Goal: Transaction & Acquisition: Purchase product/service

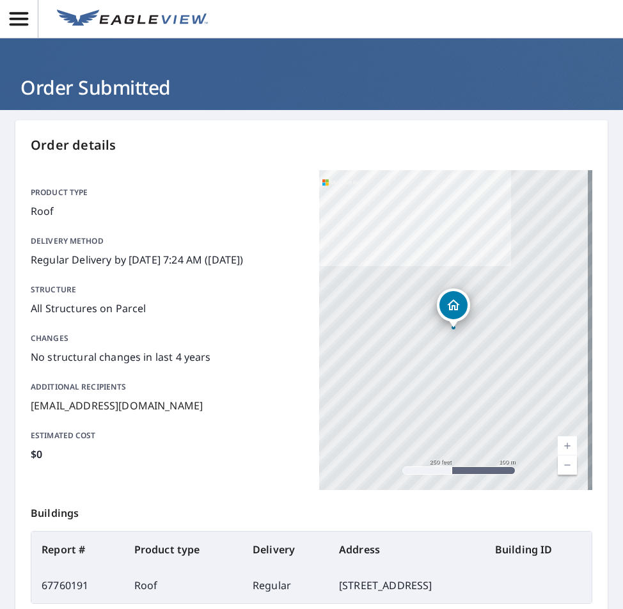
scroll to position [145, 0]
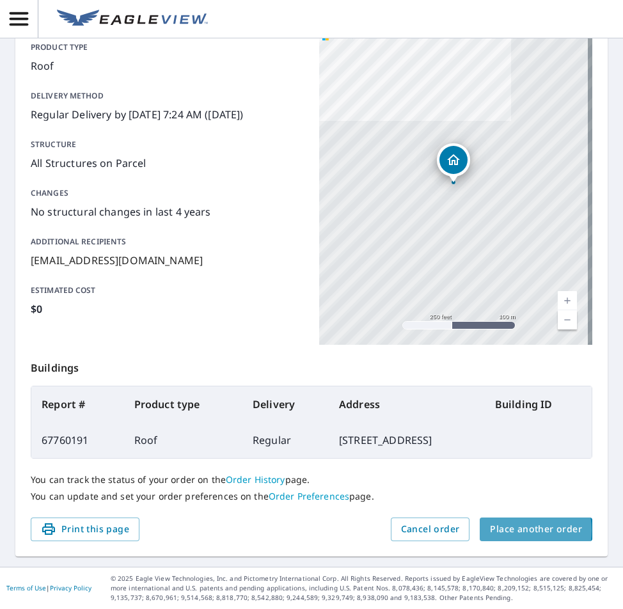
click at [507, 530] on span "Place another order" at bounding box center [536, 529] width 92 height 16
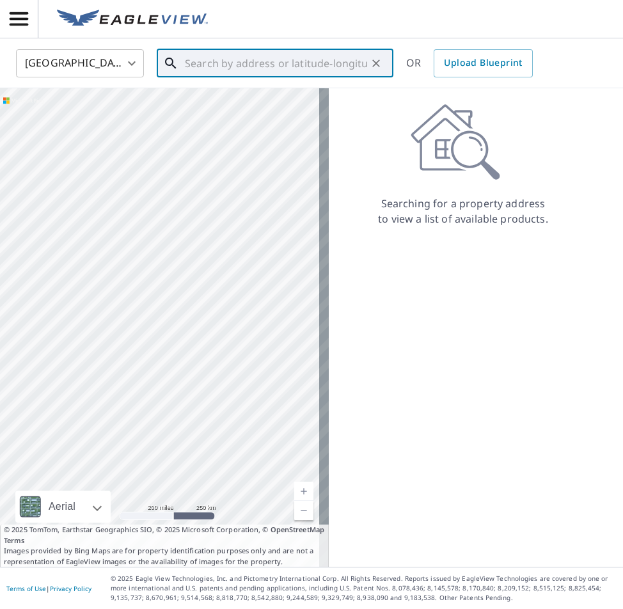
click at [298, 66] on input "text" at bounding box center [276, 63] width 182 height 36
paste input "14 Indian Trail [GEOGRAPHIC_DATA], [US_STATE]"
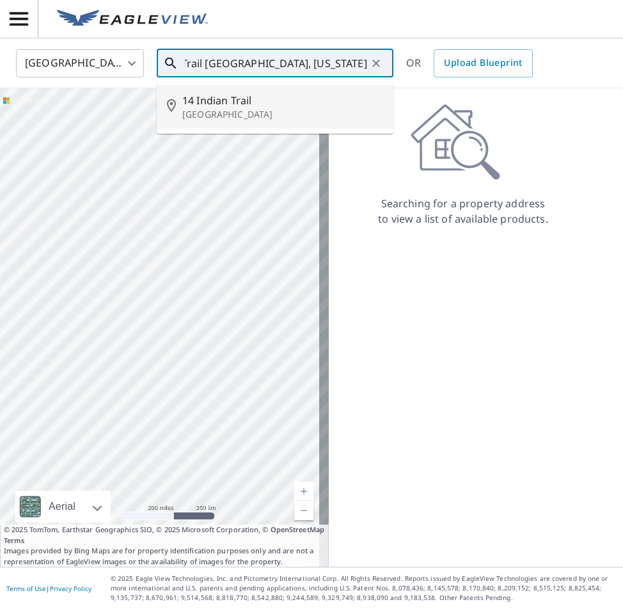
click at [274, 107] on span "14 Indian Trail" at bounding box center [282, 100] width 201 height 15
type input "[STREET_ADDRESS]"
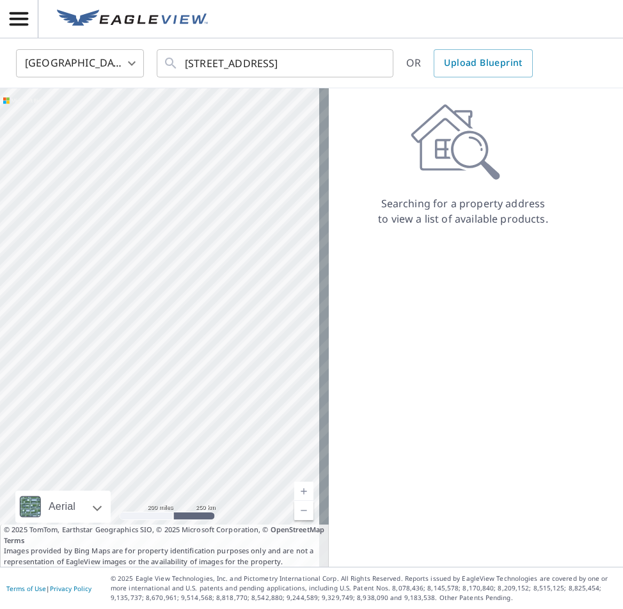
scroll to position [0, 0]
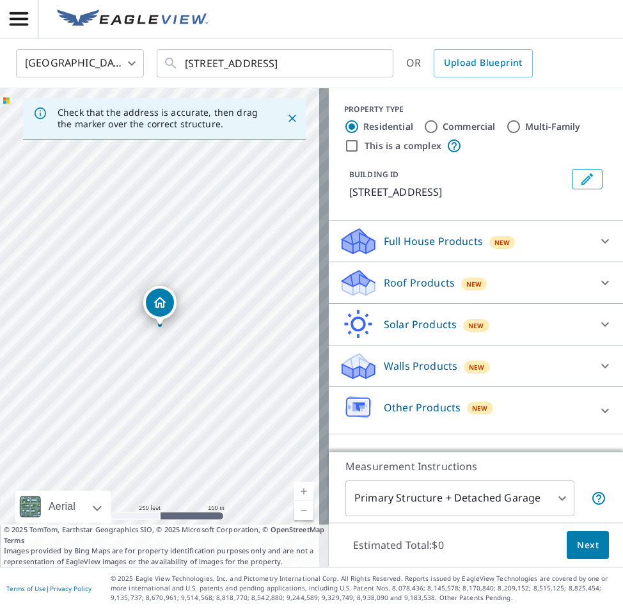
click at [597, 289] on icon at bounding box center [604, 282] width 15 height 15
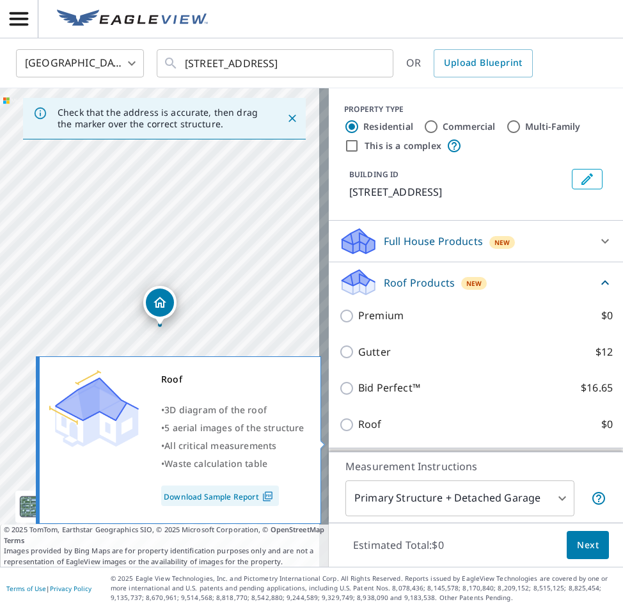
click at [570, 432] on label "Roof $0" at bounding box center [485, 424] width 254 height 16
click at [358, 432] on input "Roof $0" at bounding box center [348, 424] width 19 height 15
checkbox input "true"
type input "3"
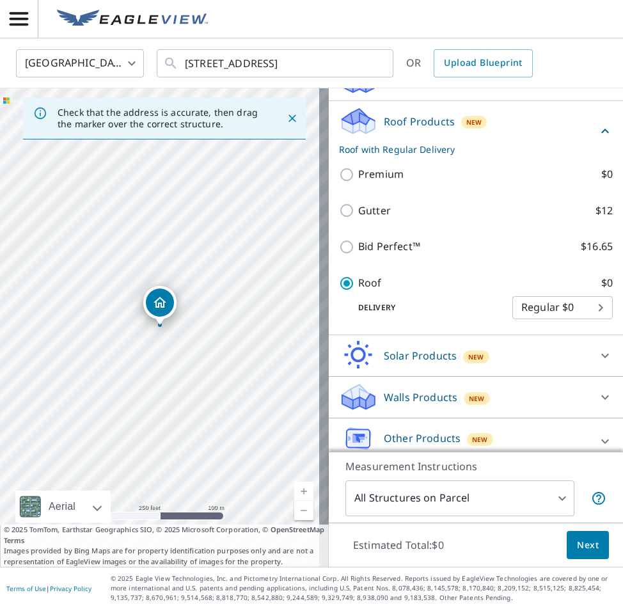
scroll to position [128, 0]
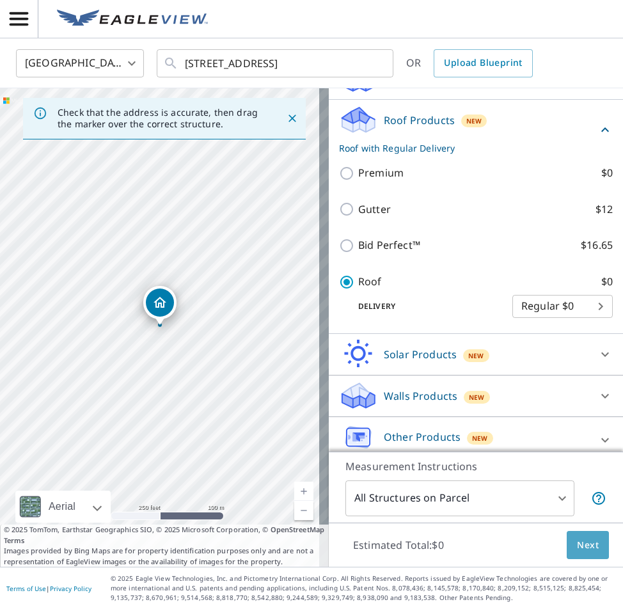
click at [577, 545] on span "Next" at bounding box center [588, 545] width 22 height 16
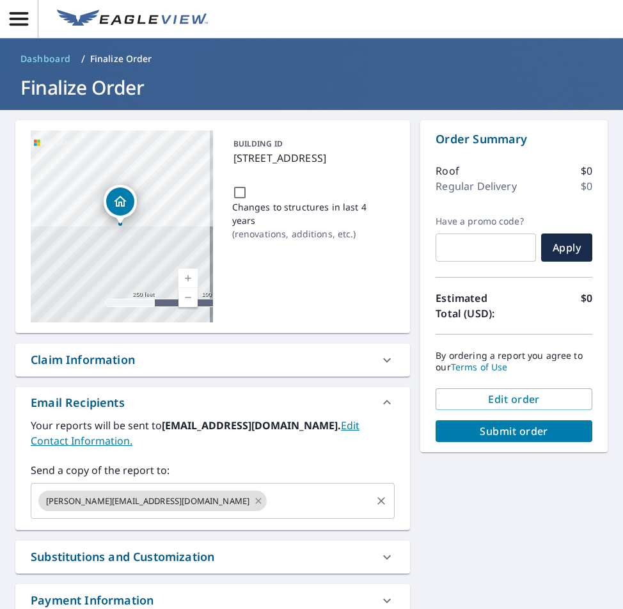
click at [253, 502] on icon at bounding box center [258, 501] width 10 height 14
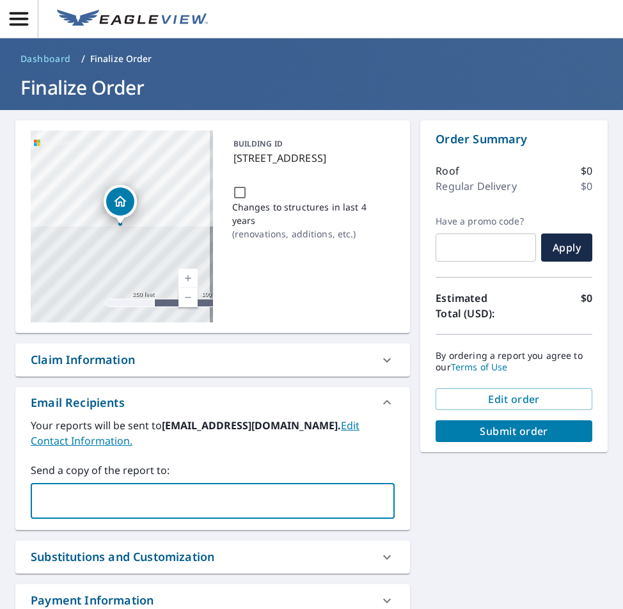
click at [139, 502] on input "text" at bounding box center [202, 500] width 333 height 24
type input "[PERSON_NAME][EMAIL_ADDRESS][DOMAIN_NAME]"
click at [495, 435] on span "Submit order" at bounding box center [514, 431] width 136 height 14
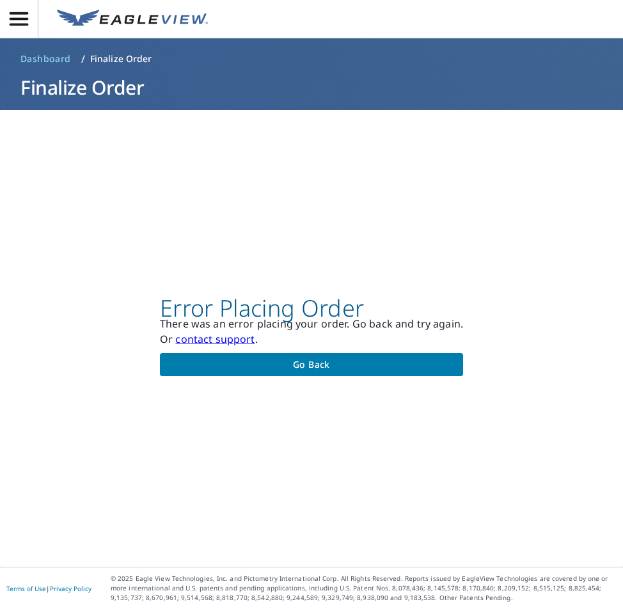
click at [201, 234] on div "Error Placing Order There was an error placing your order. Go back and try agai…" at bounding box center [311, 338] width 623 height 456
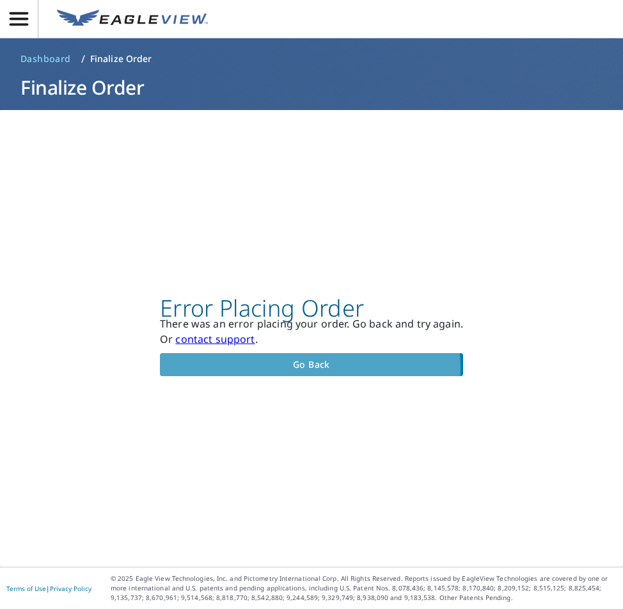
click at [301, 367] on span "Go back" at bounding box center [311, 365] width 283 height 16
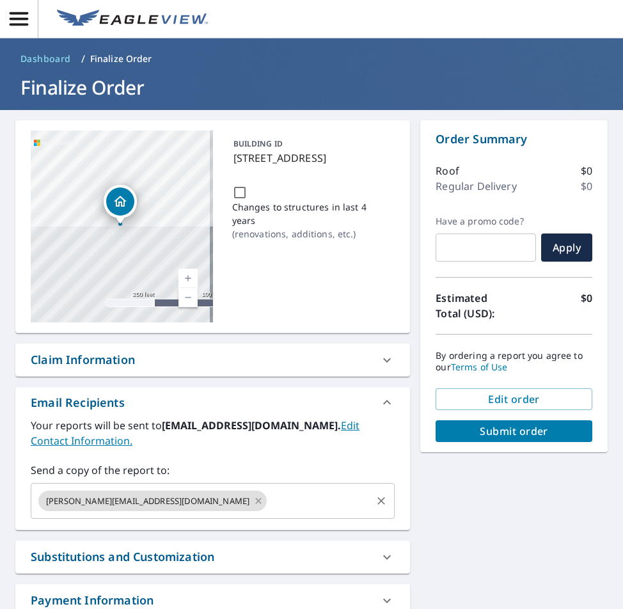
click at [253, 501] on icon at bounding box center [258, 501] width 10 height 14
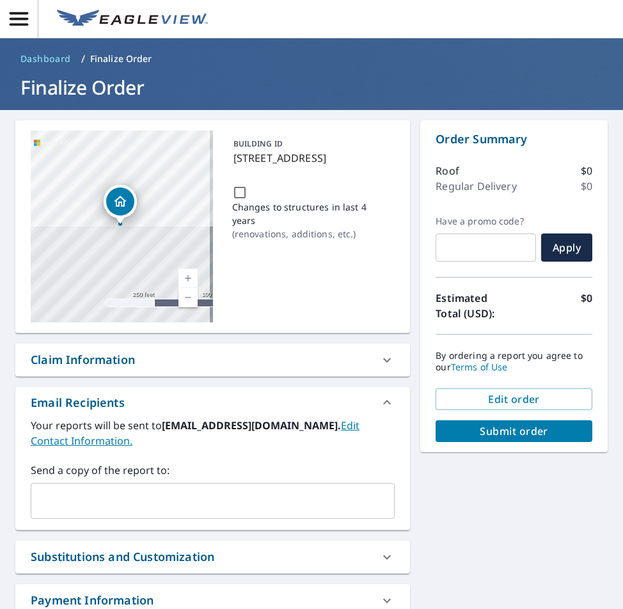
click at [146, 502] on input "text" at bounding box center [202, 500] width 333 height 24
click at [100, 505] on input "text" at bounding box center [202, 500] width 333 height 24
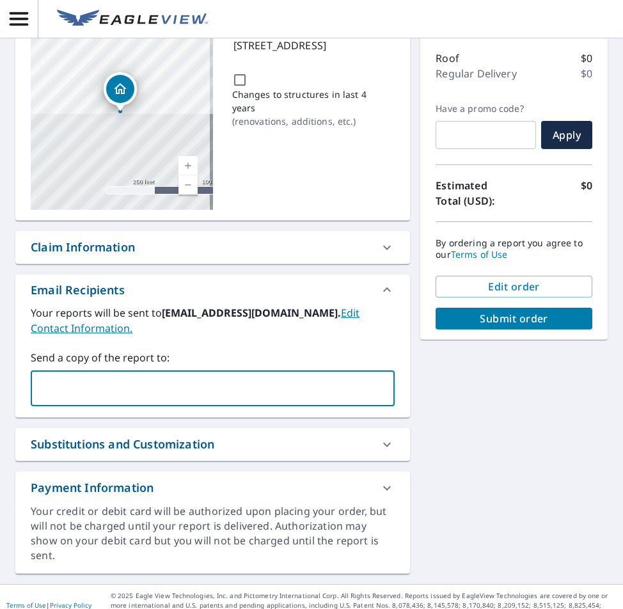
scroll to position [130, 0]
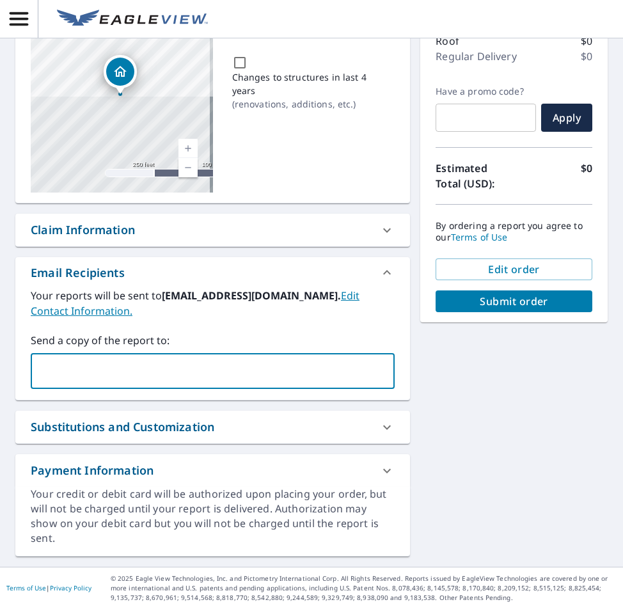
click at [149, 376] on input "text" at bounding box center [202, 371] width 333 height 24
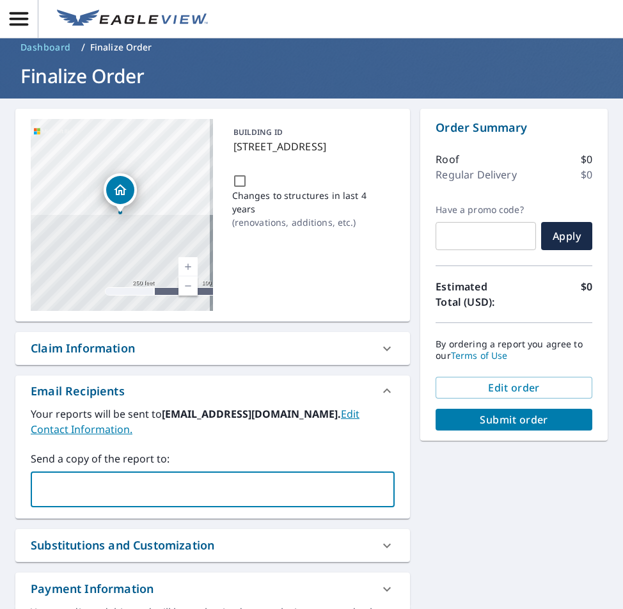
scroll to position [0, 0]
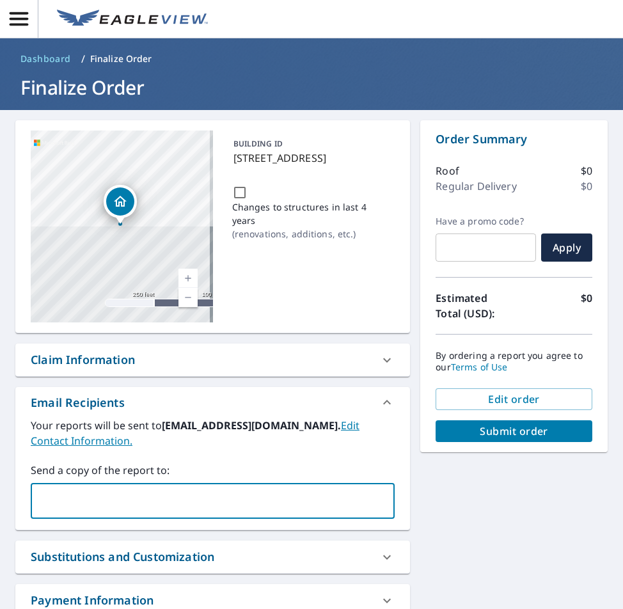
click at [120, 510] on input "text" at bounding box center [202, 500] width 333 height 24
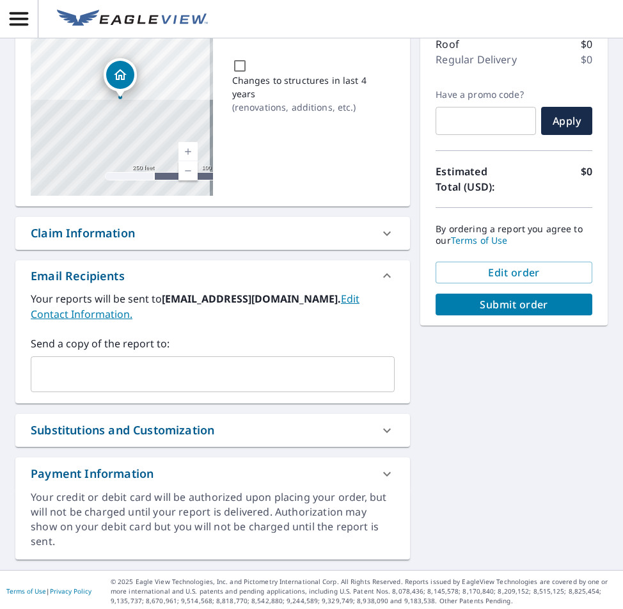
scroll to position [128, 0]
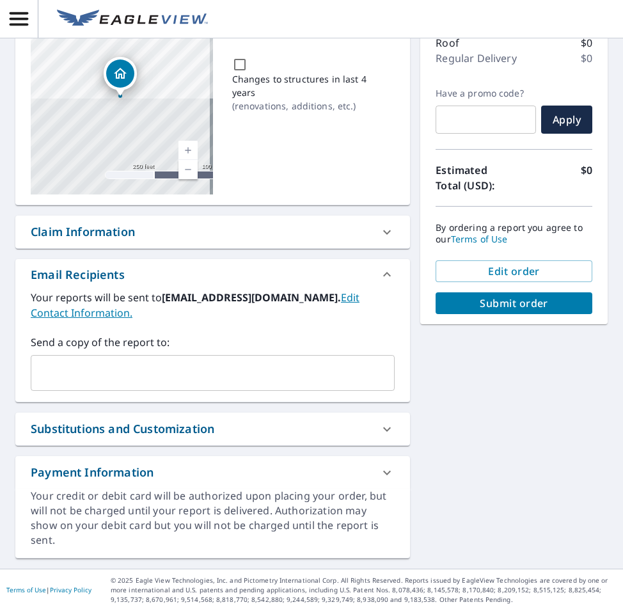
click at [94, 371] on input "text" at bounding box center [202, 373] width 333 height 24
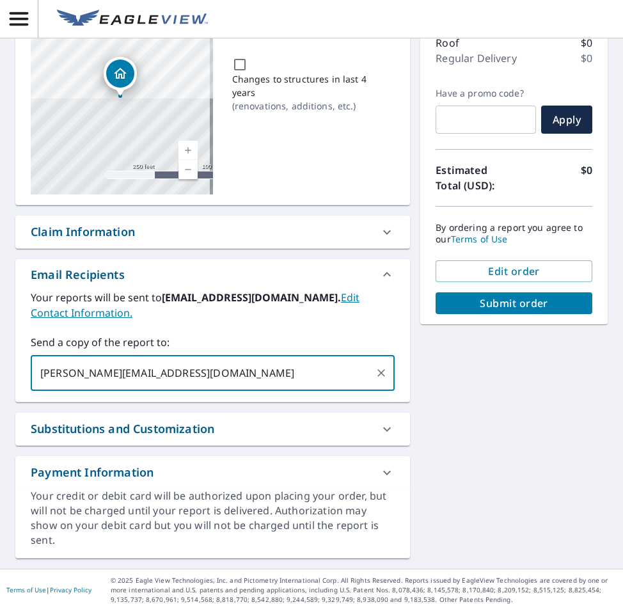
type input "[PERSON_NAME][EMAIL_ADDRESS][DOMAIN_NAME]"
click at [486, 299] on span "Submit order" at bounding box center [514, 303] width 136 height 14
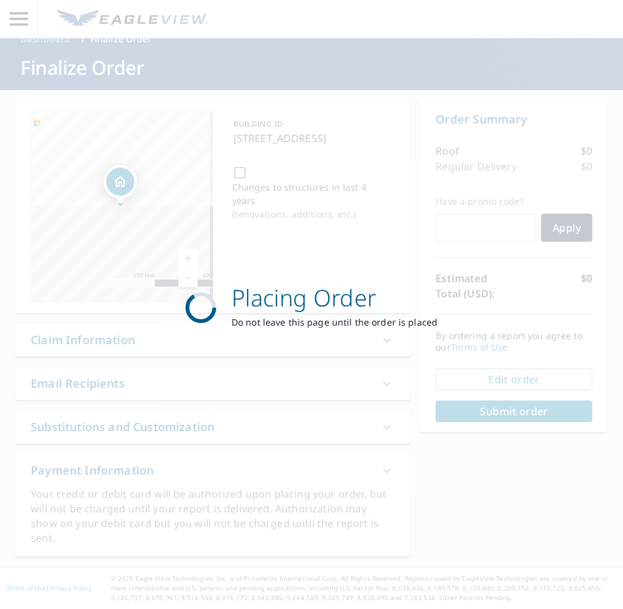
scroll to position [20, 0]
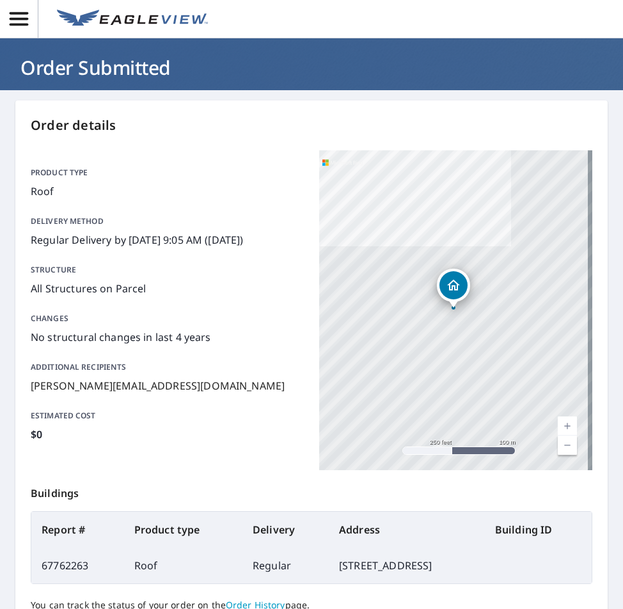
scroll to position [145, 0]
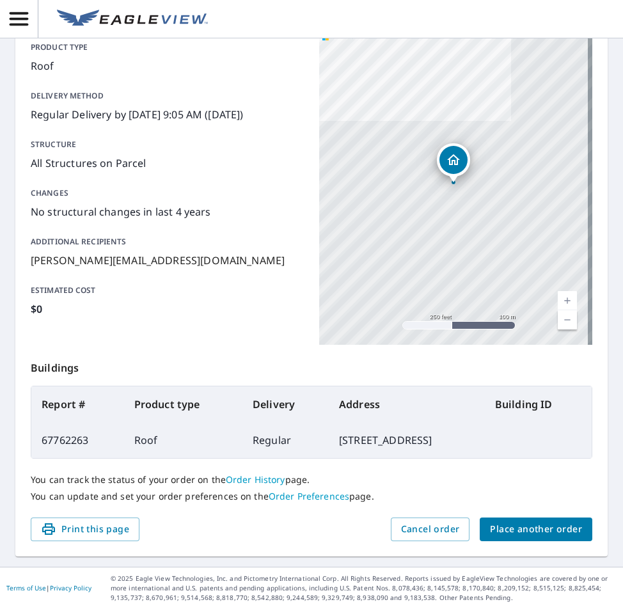
click at [521, 532] on span "Place another order" at bounding box center [536, 529] width 92 height 16
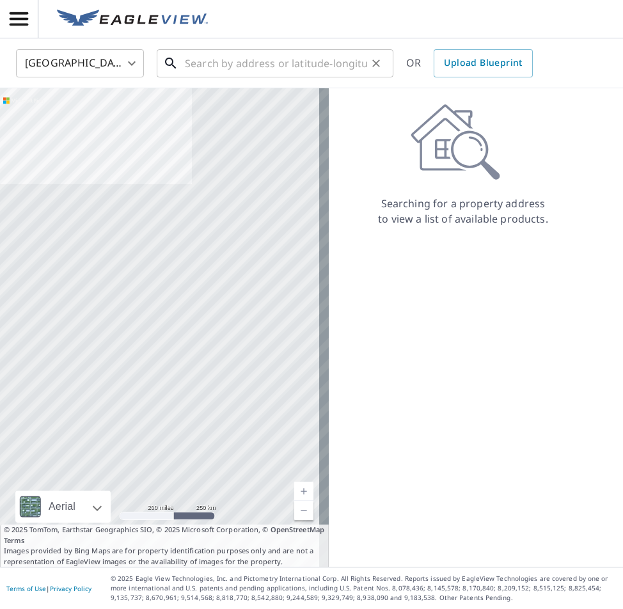
click at [199, 56] on input "text" at bounding box center [276, 63] width 182 height 36
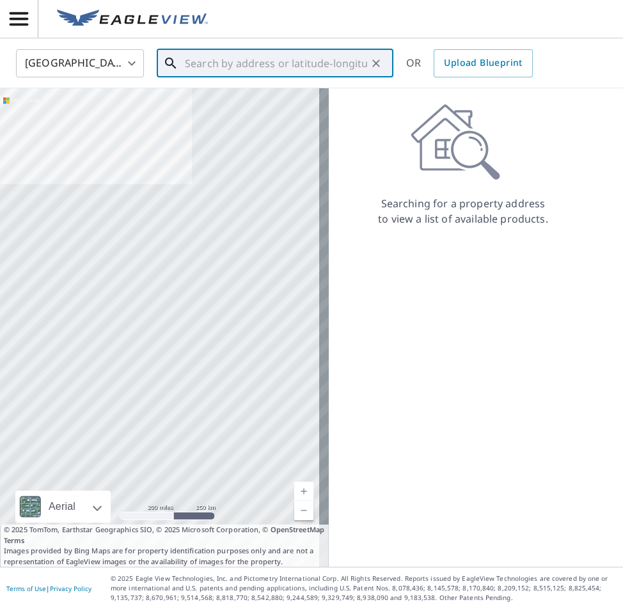
paste input "[STREET_ADDRESS][US_STATE]"
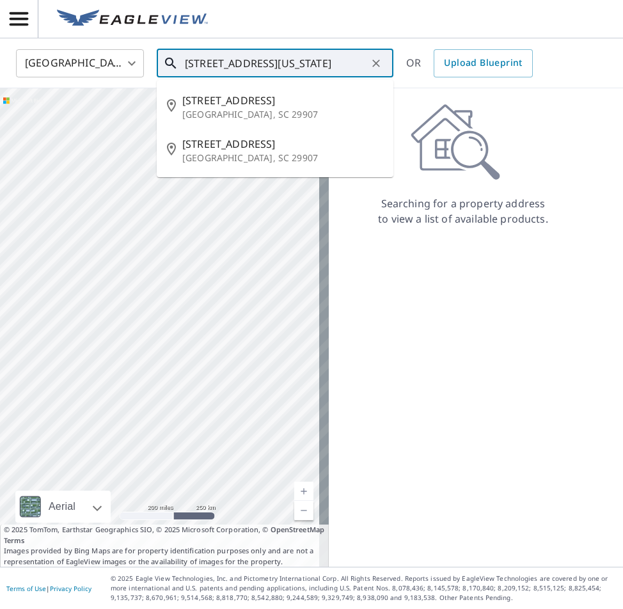
click at [306, 54] on input "[STREET_ADDRESS][US_STATE]" at bounding box center [276, 63] width 182 height 36
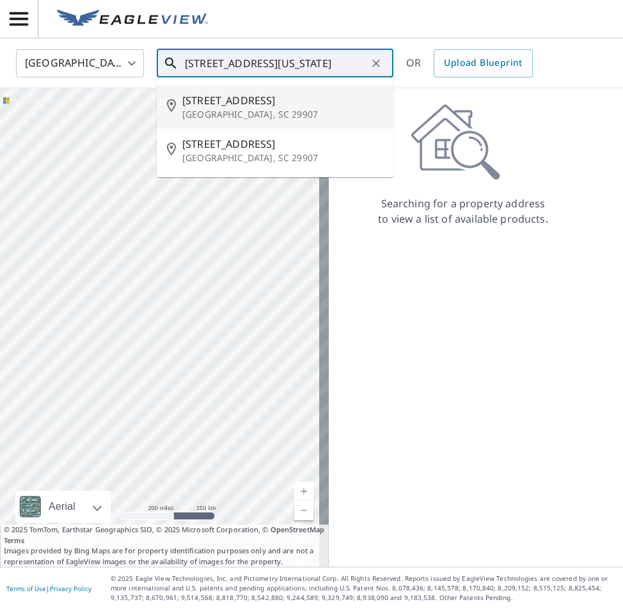
click at [268, 112] on p "[GEOGRAPHIC_DATA], SC 29907" at bounding box center [282, 114] width 201 height 13
type input "[STREET_ADDRESS][PERSON_NAME]"
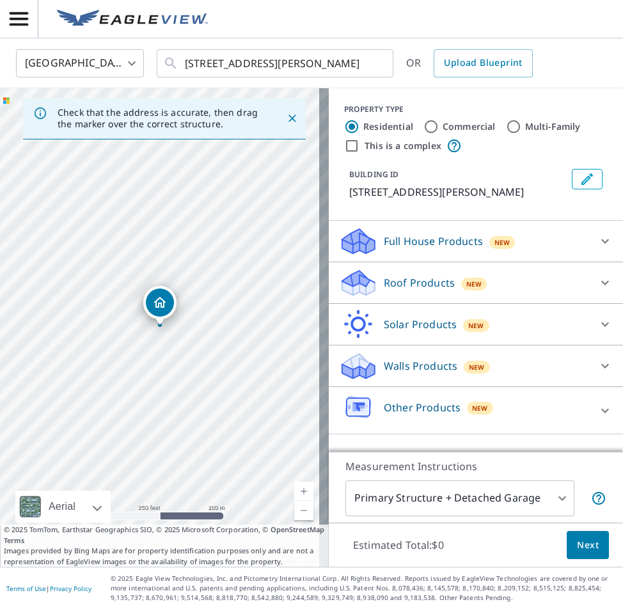
click at [601, 289] on icon at bounding box center [604, 282] width 15 height 15
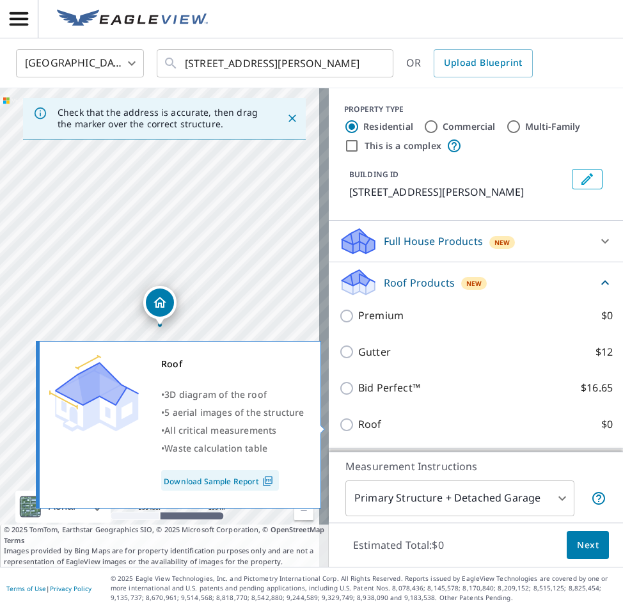
click at [391, 428] on label "Roof $0" at bounding box center [485, 424] width 254 height 16
click at [358, 428] on input "Roof $0" at bounding box center [348, 424] width 19 height 15
checkbox input "true"
type input "3"
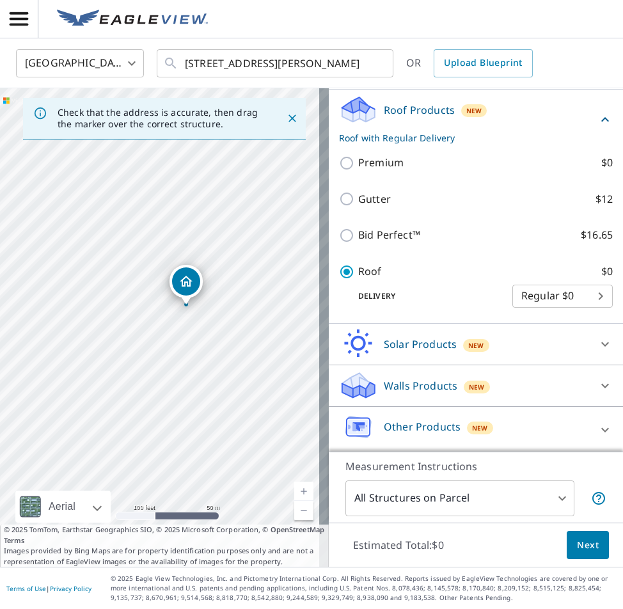
scroll to position [141, 0]
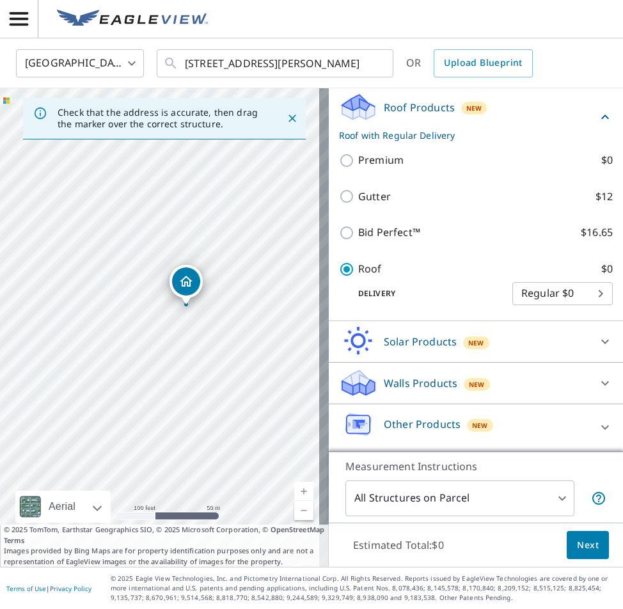
click at [566, 547] on button "Next" at bounding box center [587, 545] width 42 height 29
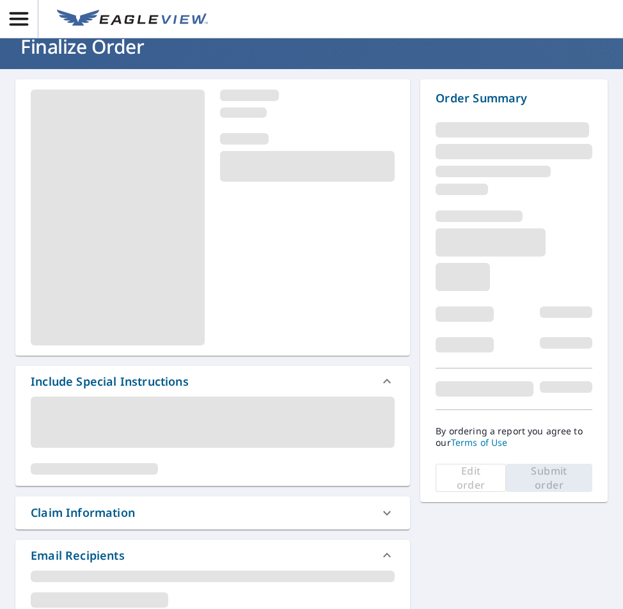
scroll to position [64, 0]
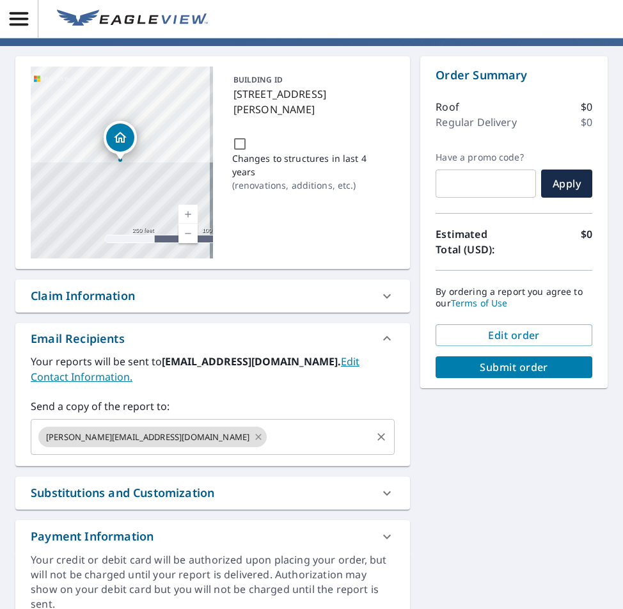
click at [253, 438] on icon at bounding box center [258, 437] width 10 height 14
click at [166, 433] on input "text" at bounding box center [202, 436] width 333 height 24
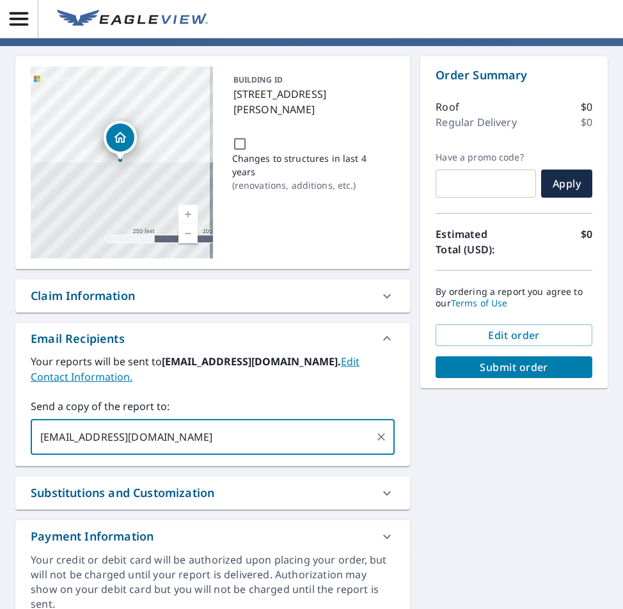
type input "[EMAIL_ADDRESS][DOMAIN_NAME]"
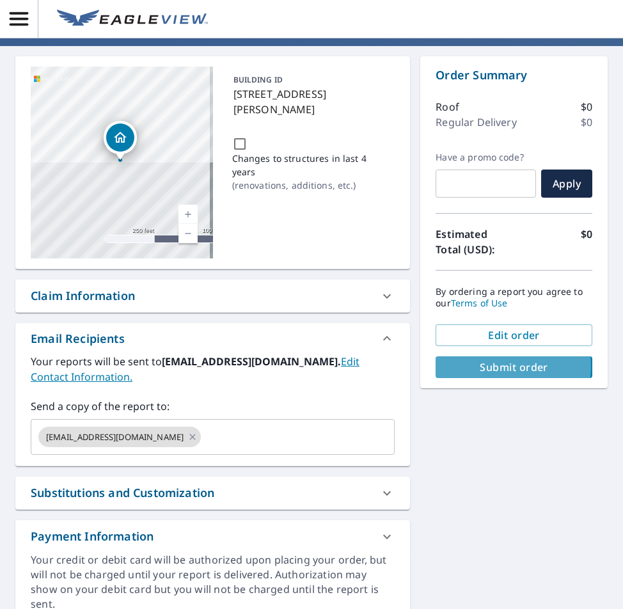
click at [490, 366] on span "Submit order" at bounding box center [514, 367] width 136 height 14
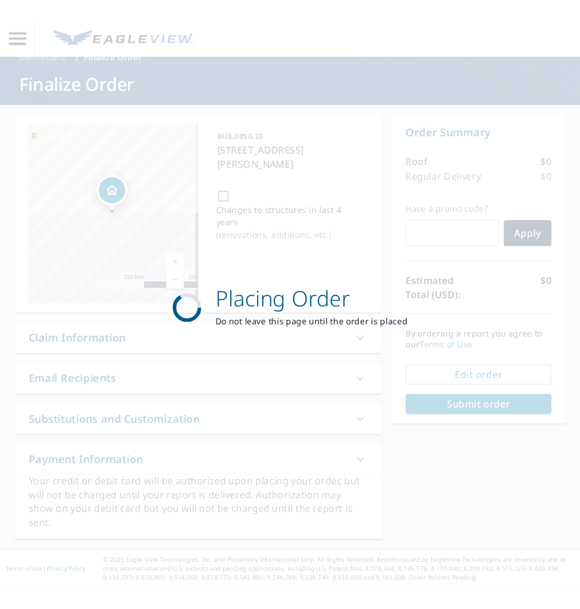
scroll to position [20, 0]
